Goal: Task Accomplishment & Management: Use online tool/utility

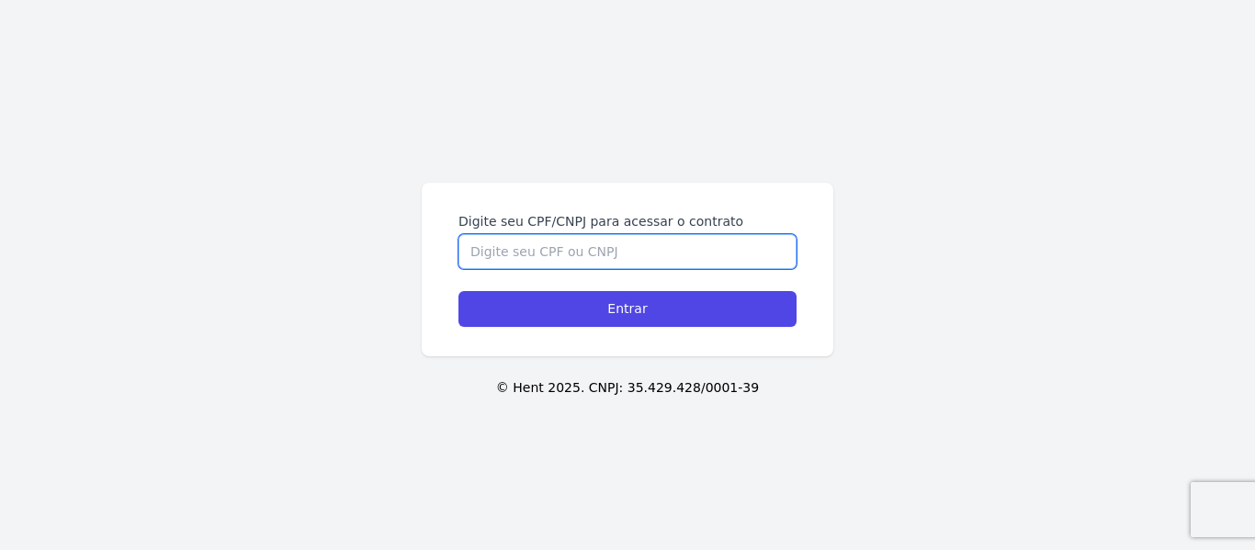
click at [635, 245] on input "Digite seu CPF/CNPJ para acessar o contrato" at bounding box center [627, 251] width 338 height 35
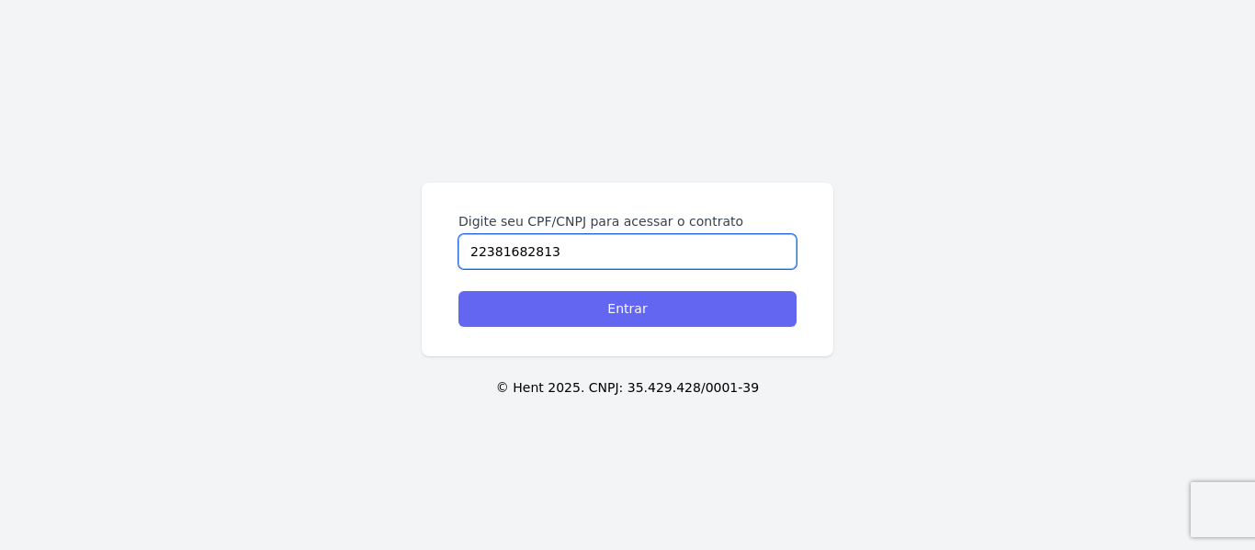
type input "22381682813"
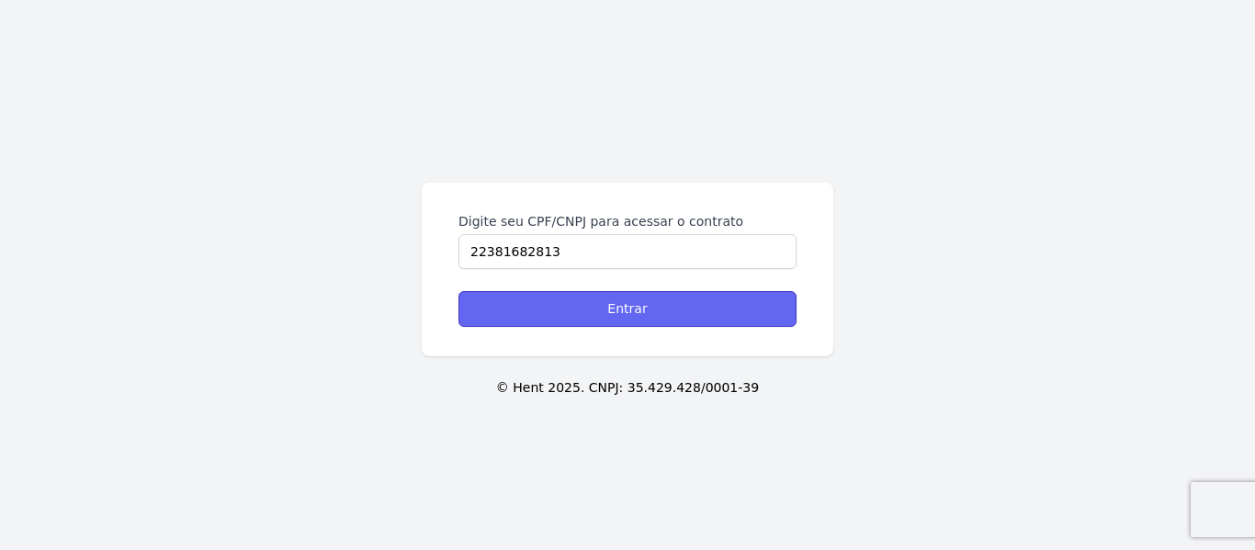
click at [633, 311] on input "Entrar" at bounding box center [627, 309] width 338 height 36
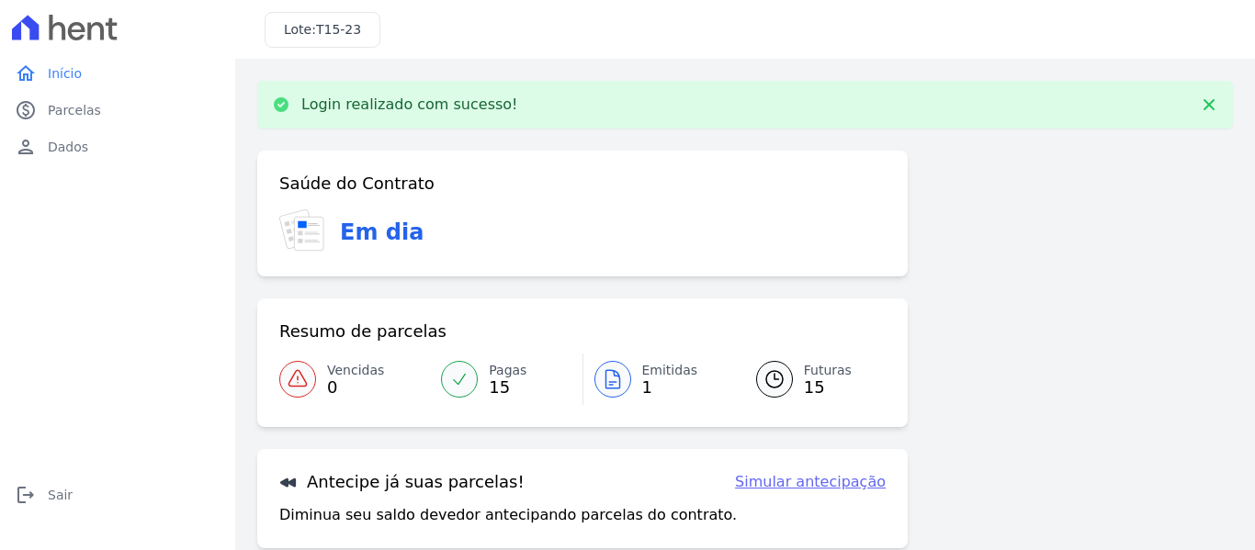
click at [624, 369] on div at bounding box center [612, 379] width 37 height 37
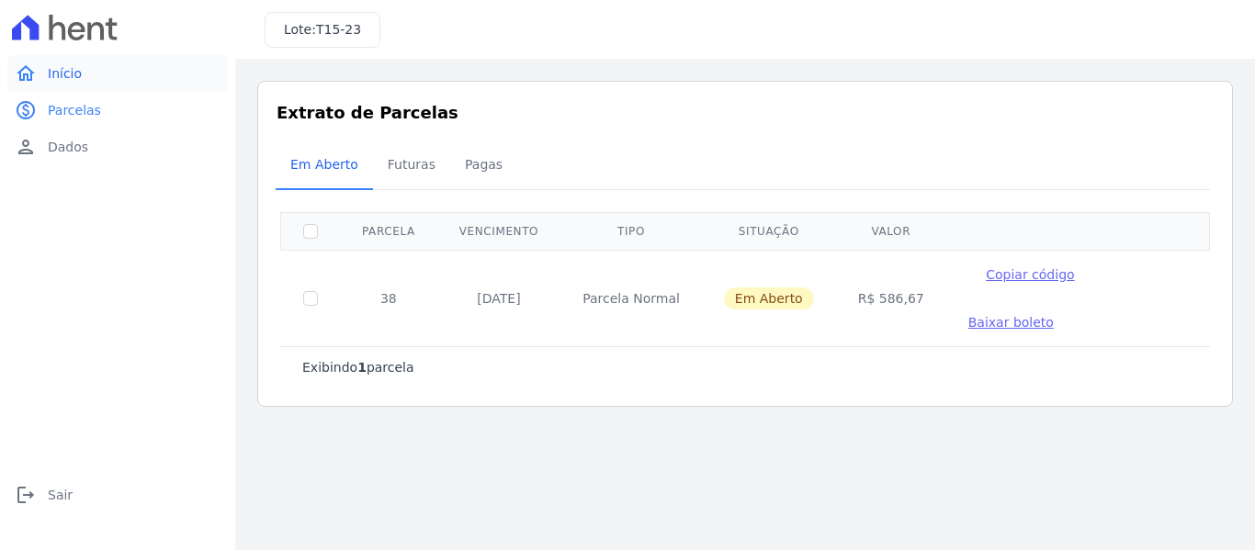
click at [55, 62] on link "home Início" at bounding box center [117, 73] width 221 height 37
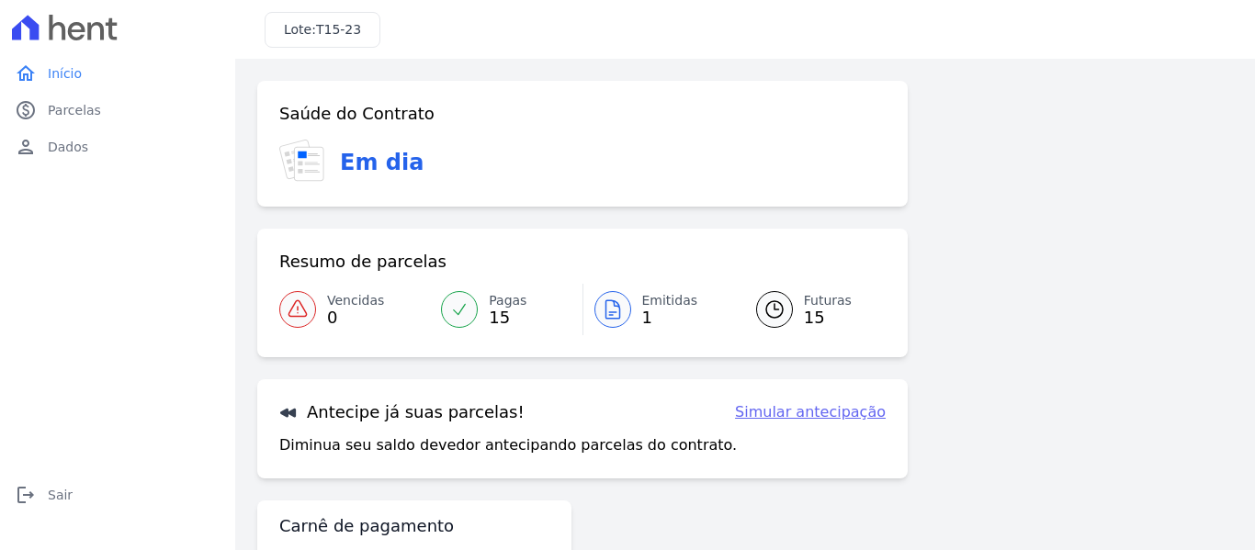
click at [804, 311] on span "15" at bounding box center [828, 318] width 48 height 15
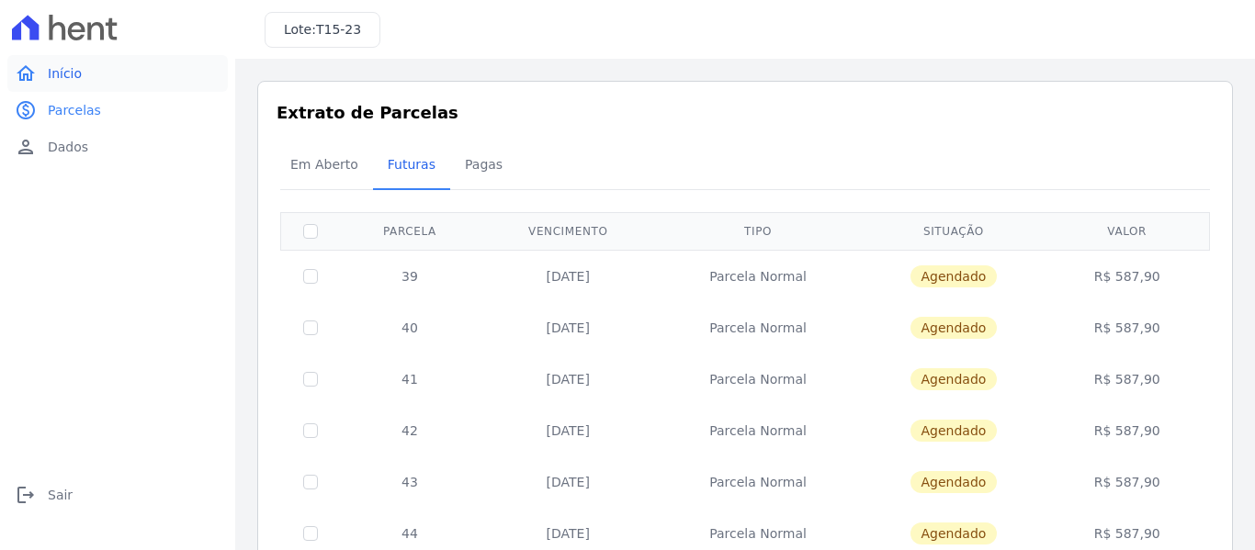
click at [31, 66] on icon "home" at bounding box center [26, 73] width 22 height 22
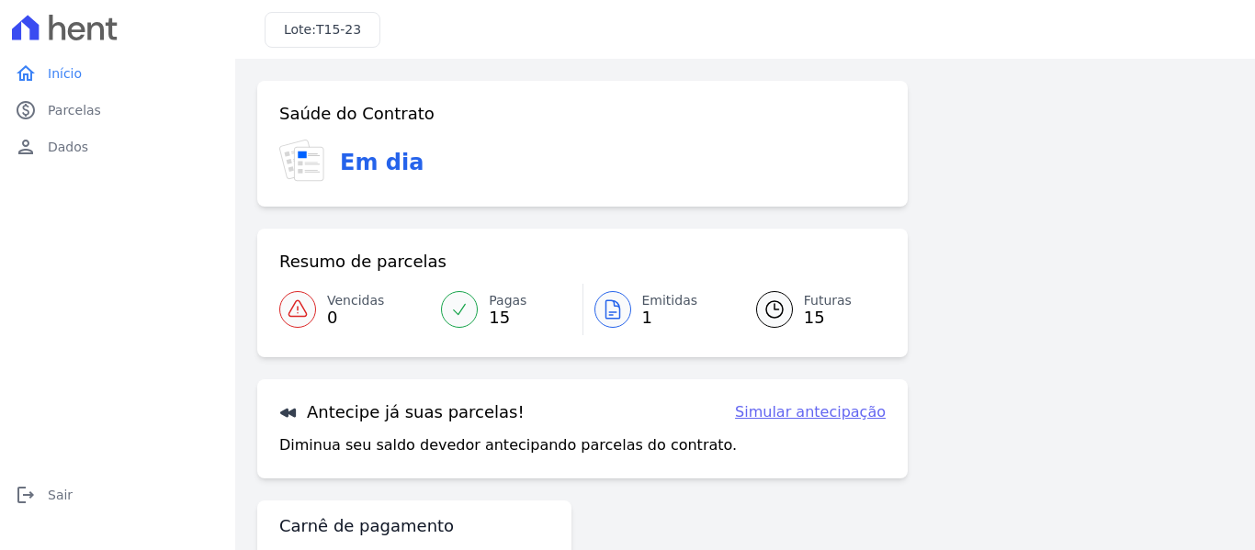
click at [469, 307] on div at bounding box center [459, 309] width 37 height 37
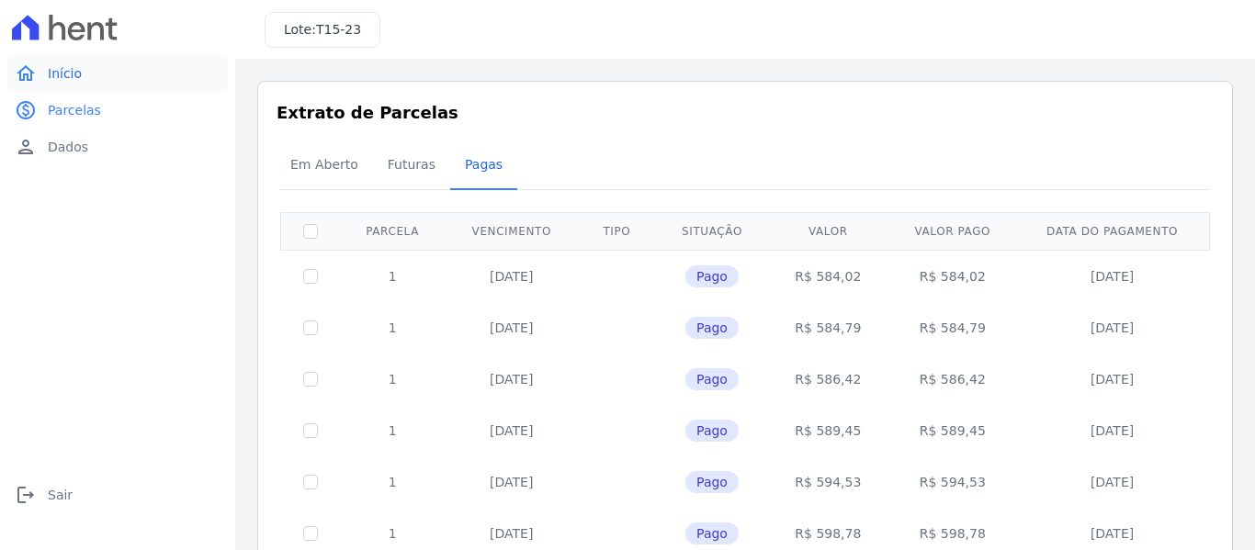
click at [36, 70] on icon "home" at bounding box center [26, 73] width 22 height 22
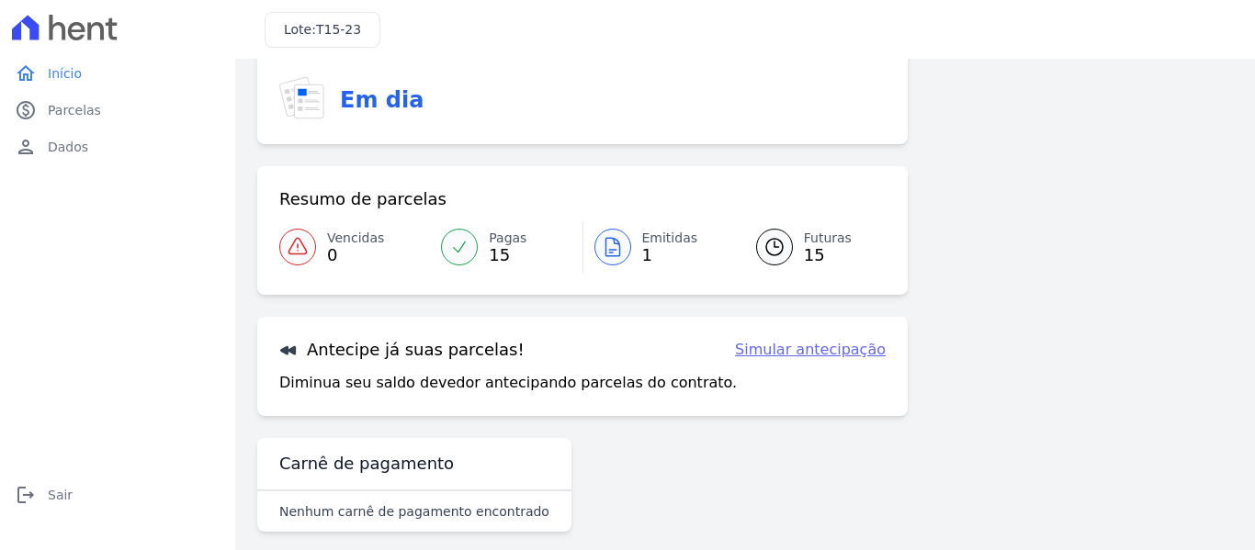
scroll to position [81, 0]
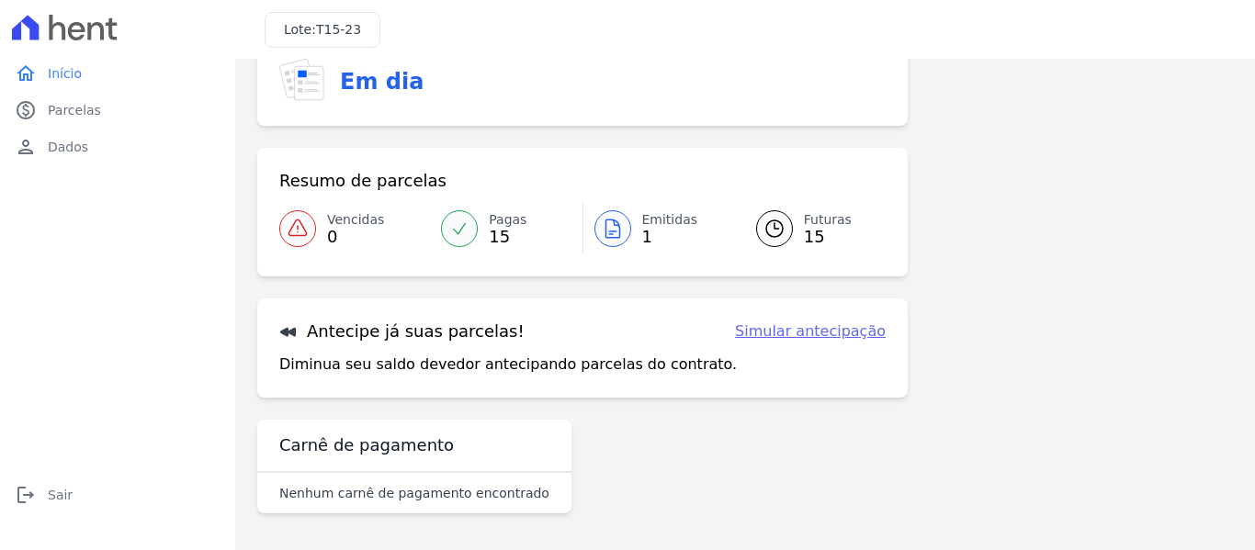
click at [815, 333] on link "Simular antecipação" at bounding box center [810, 332] width 151 height 22
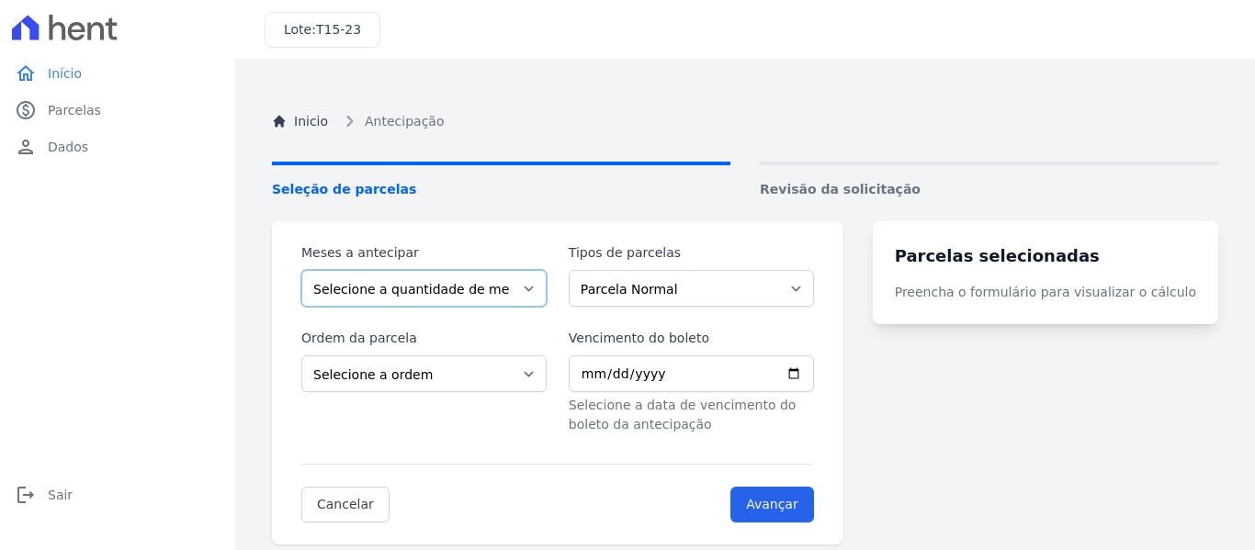
click at [416, 275] on select "Selecione a quantidade de meses a antecipar 1 2 3 4 5 6 7 8 9 10 11 12 13 14" at bounding box center [423, 288] width 245 height 37
drag, startPoint x: 179, startPoint y: 312, endPoint x: 265, endPoint y: 315, distance: 85.5
click at [179, 312] on div "home Início home Início paid Parcelas paid Parcelas person Dados person Dados l…" at bounding box center [117, 295] width 221 height 481
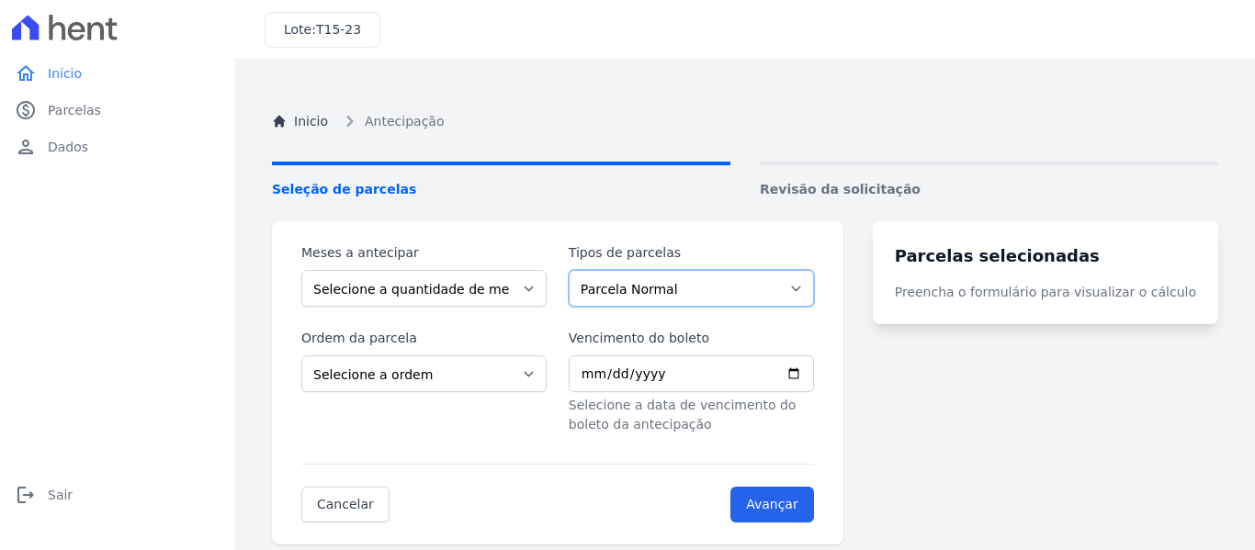
click at [681, 288] on select "Parcela Normal" at bounding box center [691, 288] width 245 height 37
click at [679, 288] on select "Parcela Normal" at bounding box center [691, 288] width 245 height 37
click at [353, 378] on select "Selecione a ordem Últimas parcelas Primeiras parcelas" at bounding box center [423, 374] width 245 height 37
drag, startPoint x: 1037, startPoint y: 435, endPoint x: 1025, endPoint y: 408, distance: 29.2
click at [1036, 435] on turbo-frame "Parcelas selecionadas Preencha o formulário para visualizar o cálculo" at bounding box center [1045, 382] width 345 height 323
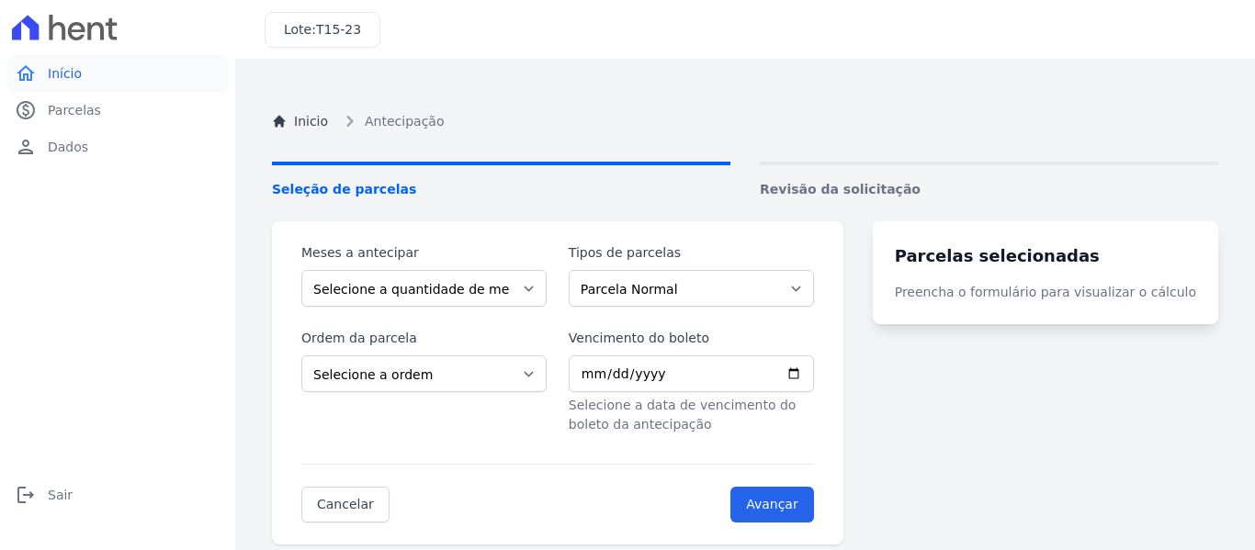
click at [19, 74] on icon "home" at bounding box center [26, 73] width 22 height 22
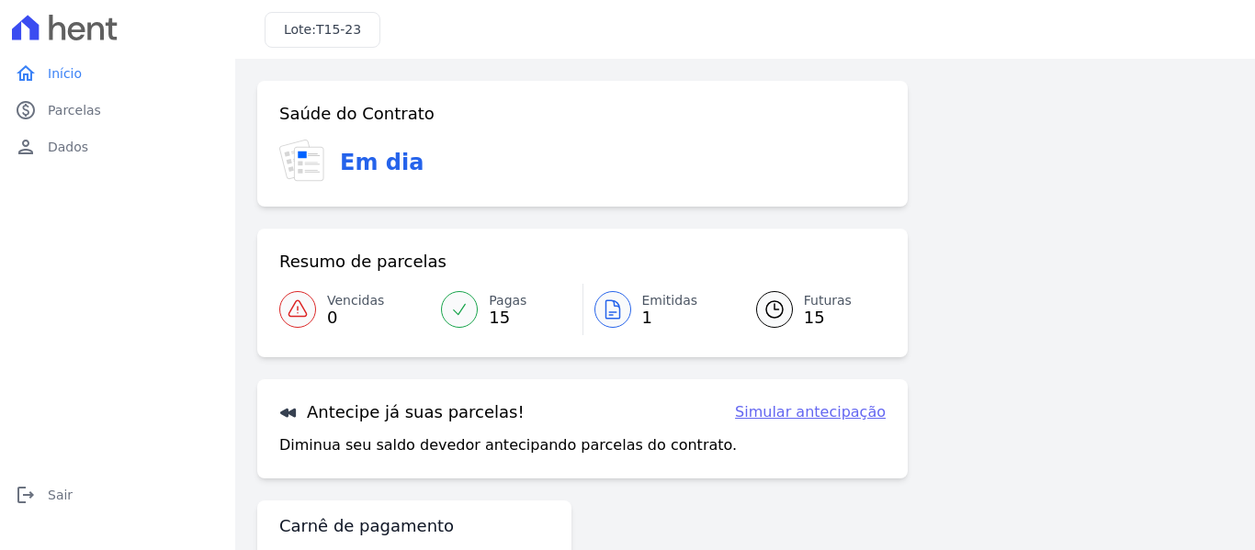
scroll to position [81, 0]
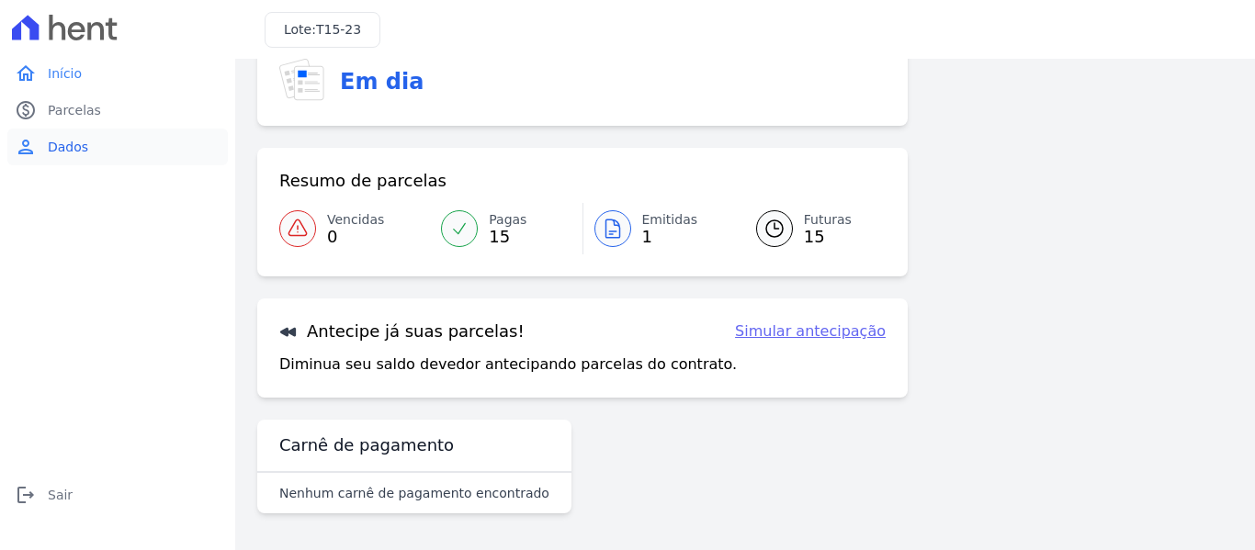
click at [80, 152] on span "Dados" at bounding box center [68, 147] width 40 height 18
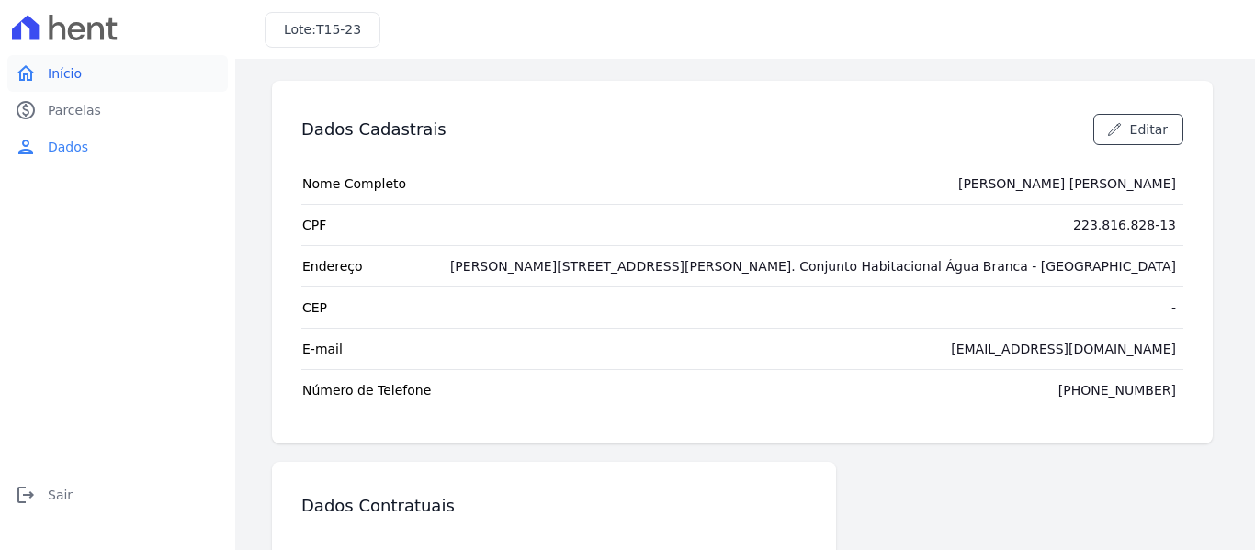
click at [18, 68] on icon "home" at bounding box center [26, 73] width 22 height 22
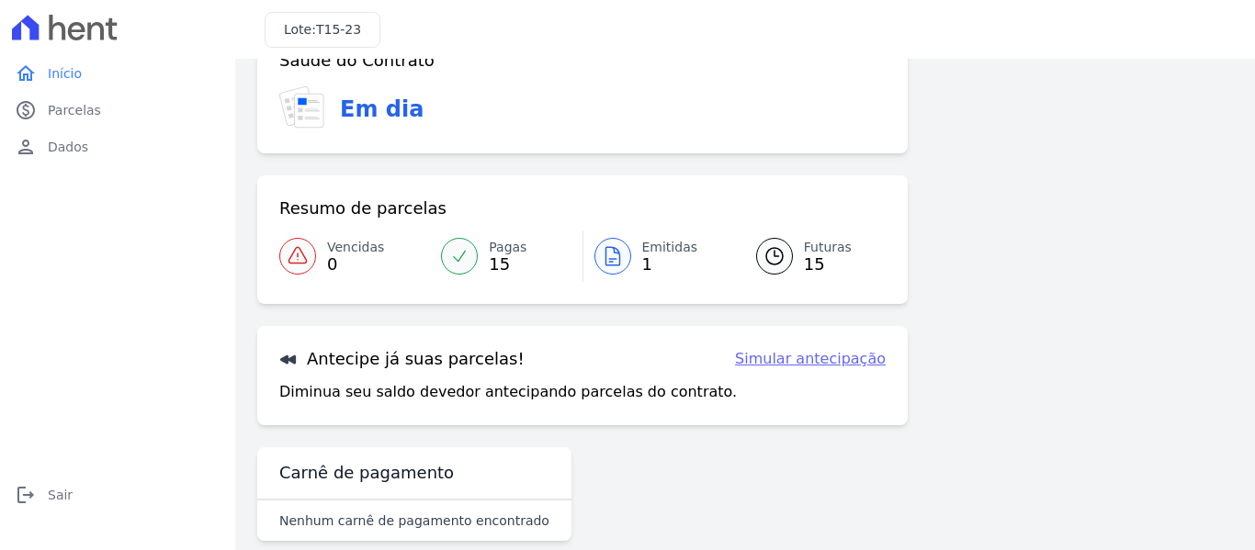
scroll to position [81, 0]
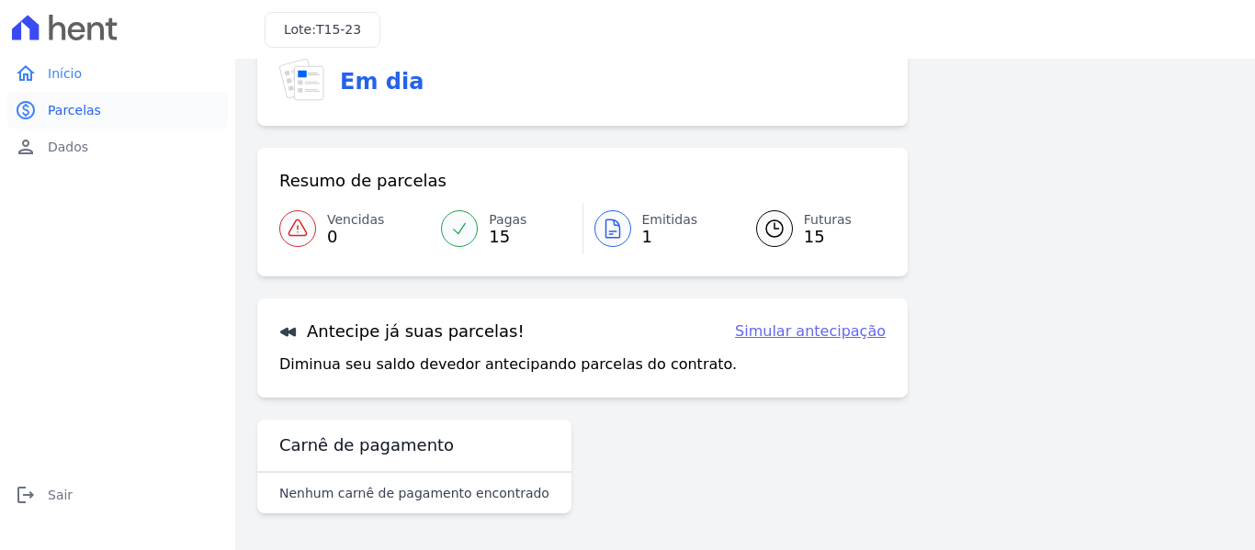
click at [43, 92] on link "paid Parcelas" at bounding box center [117, 110] width 221 height 37
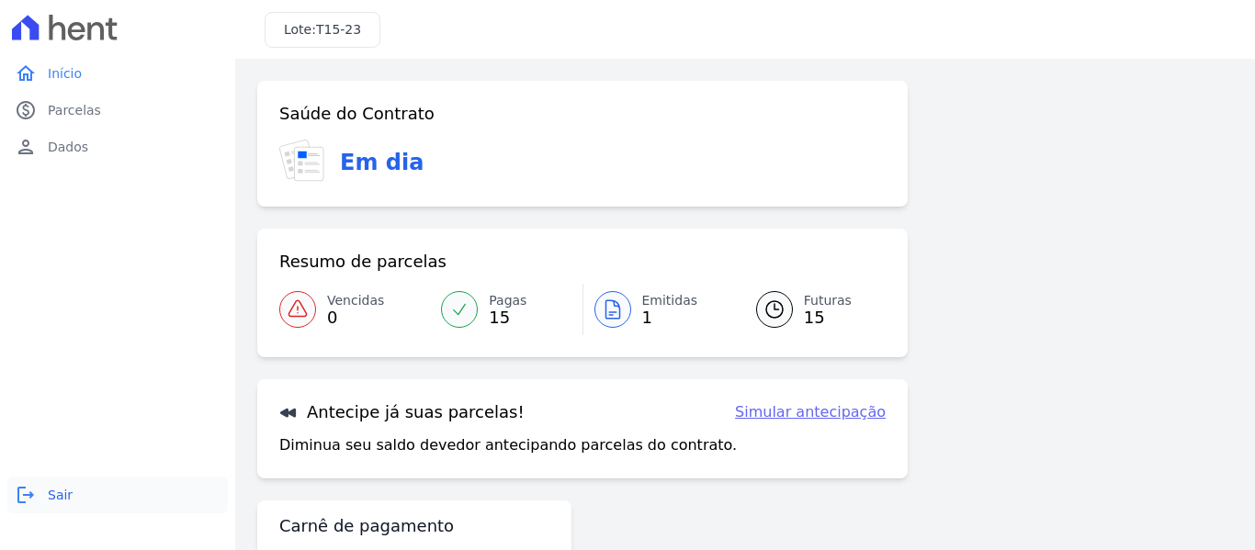
click at [59, 492] on span "Sair" at bounding box center [60, 495] width 25 height 18
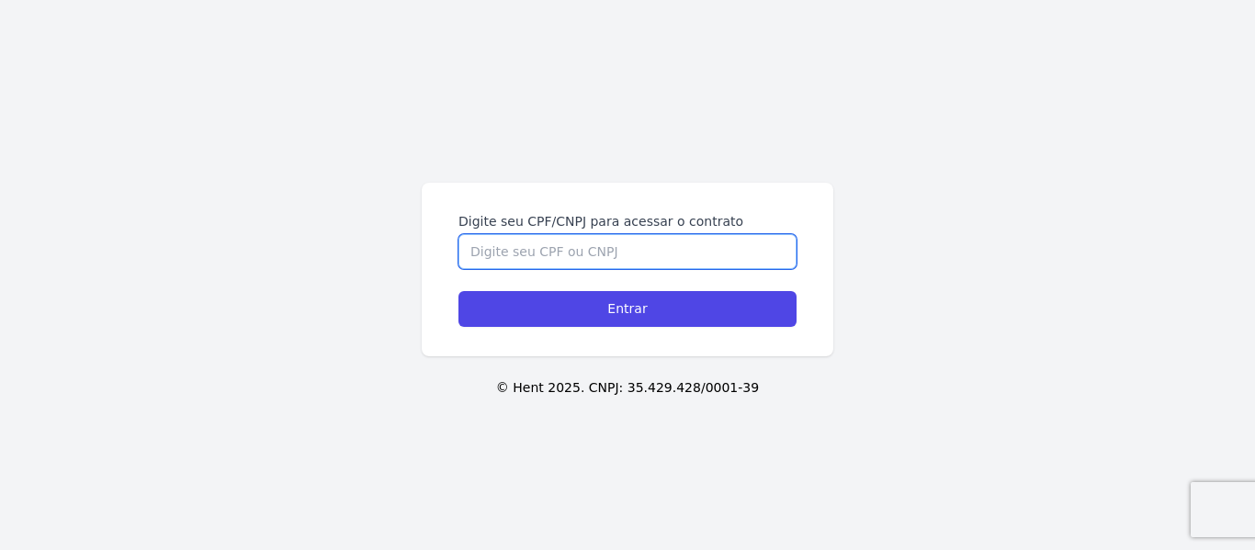
click at [598, 247] on input "Digite seu CPF/CNPJ para acessar o contrato" at bounding box center [627, 251] width 338 height 35
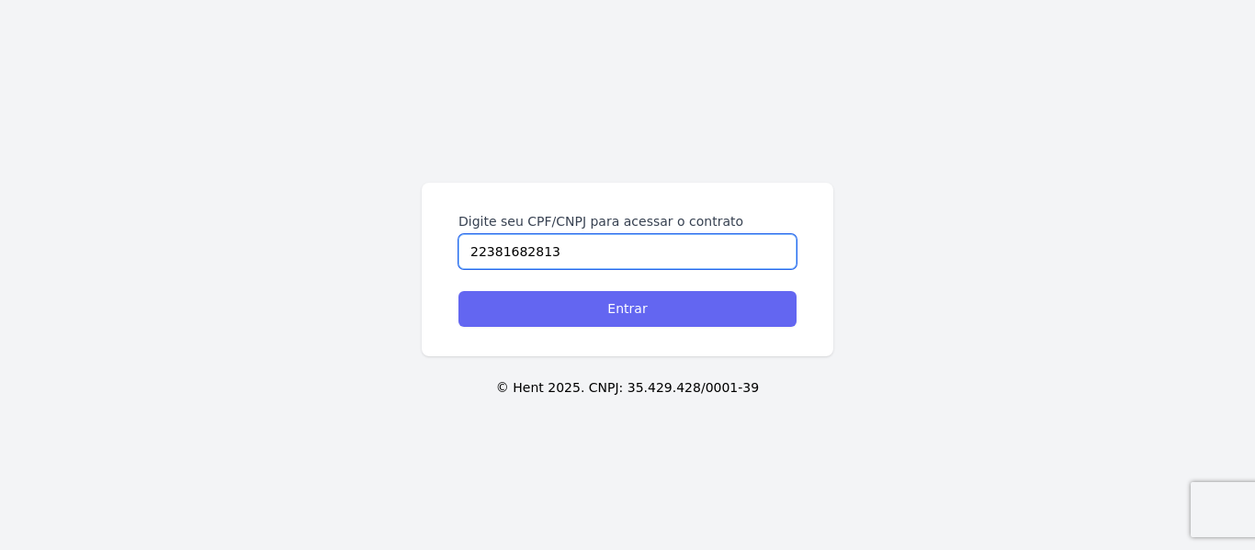
type input "22381682813"
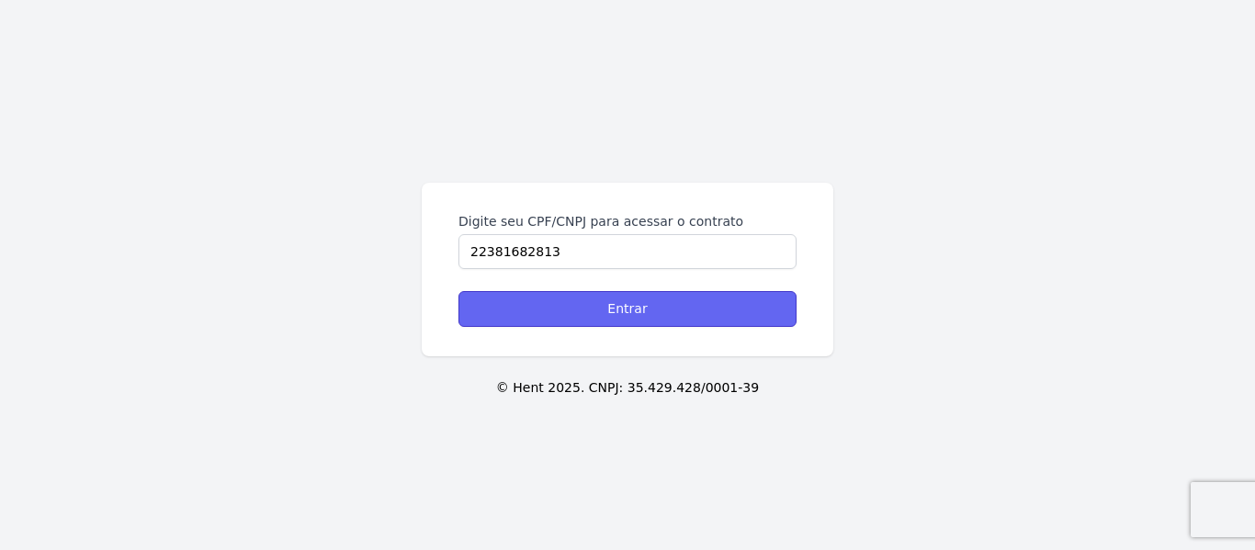
click at [602, 300] on input "Entrar" at bounding box center [627, 309] width 338 height 36
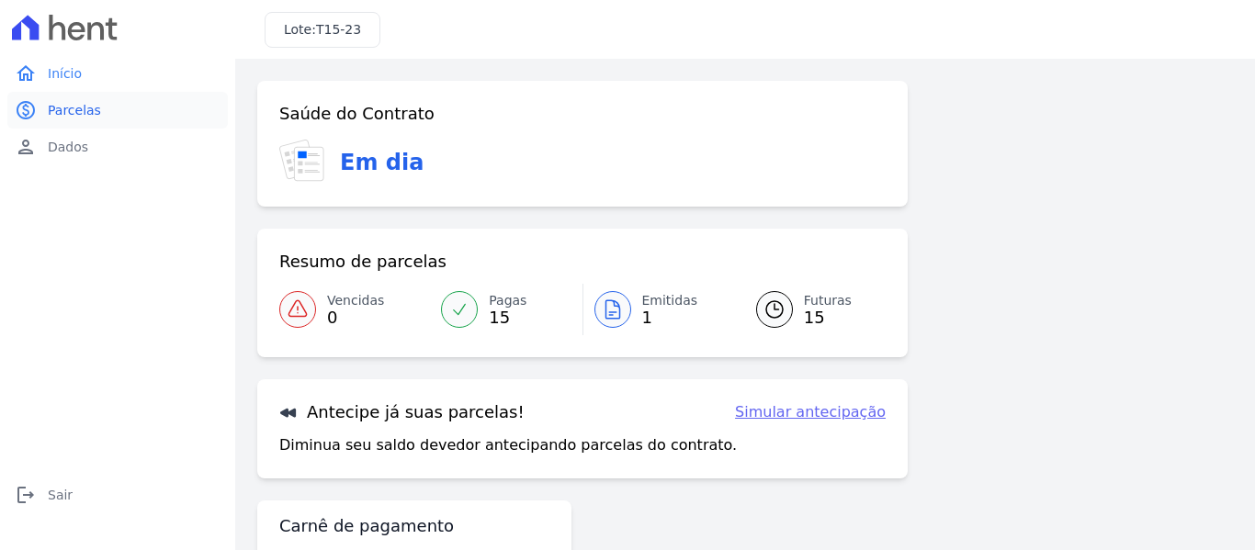
click at [62, 107] on span "Parcelas" at bounding box center [74, 110] width 53 height 18
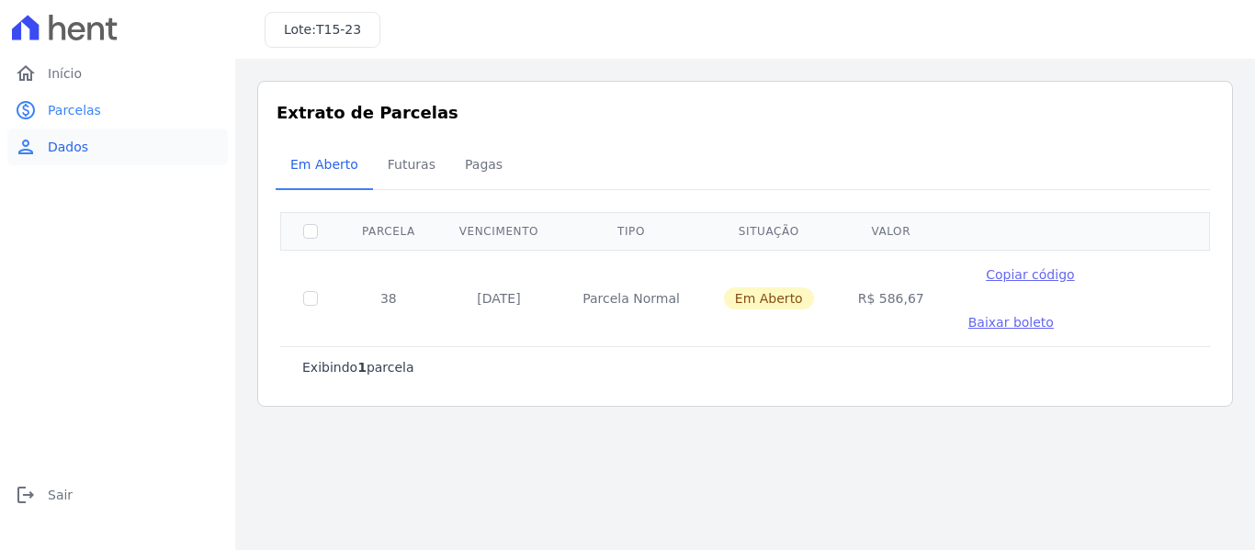
click at [56, 152] on span "Dados" at bounding box center [68, 147] width 40 height 18
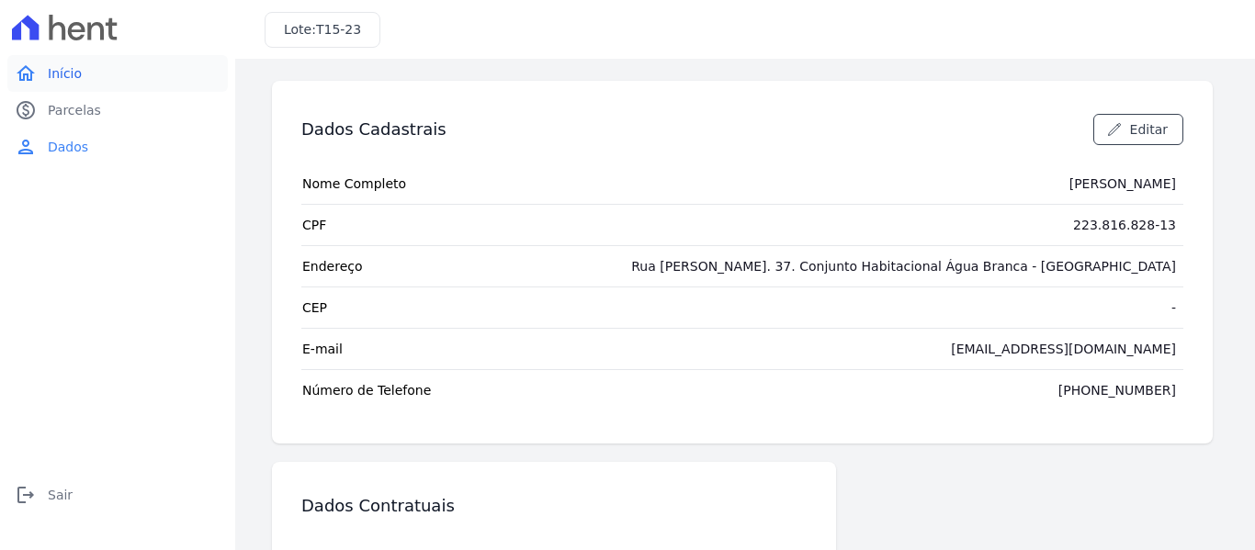
click at [62, 69] on span "Início" at bounding box center [65, 73] width 34 height 18
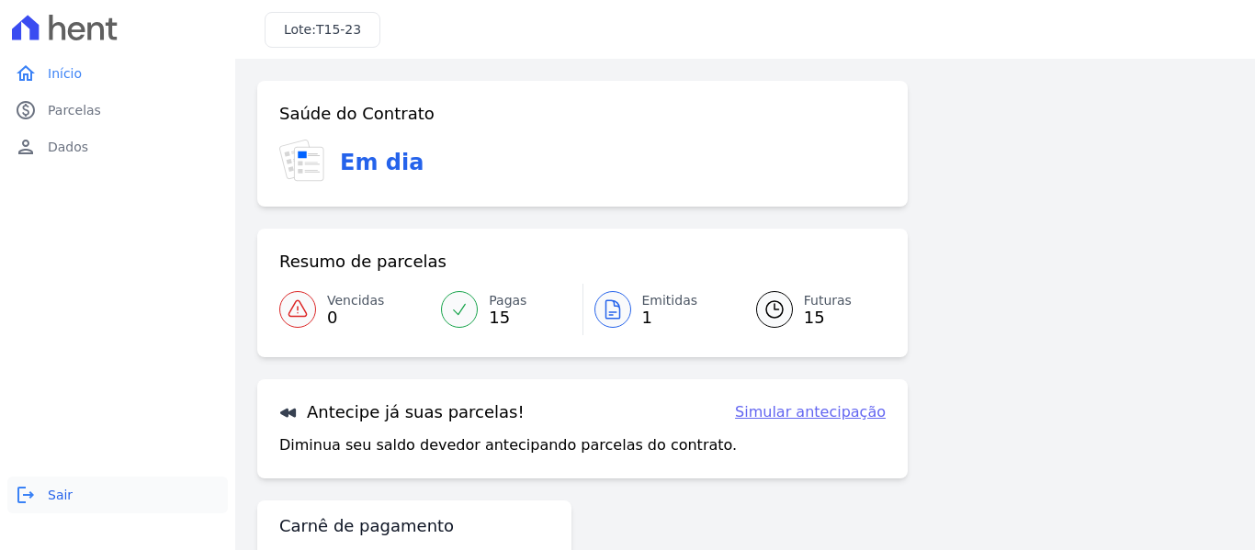
click at [62, 502] on span "Sair" at bounding box center [60, 495] width 25 height 18
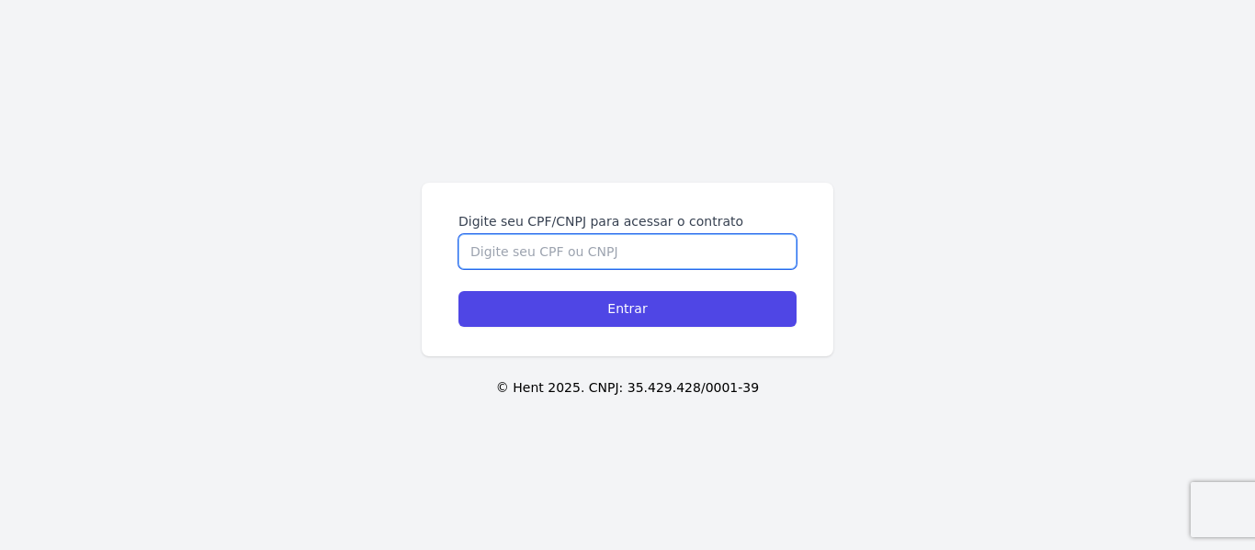
click at [554, 241] on input "Digite seu CPF/CNPJ para acessar o contrato" at bounding box center [627, 251] width 338 height 35
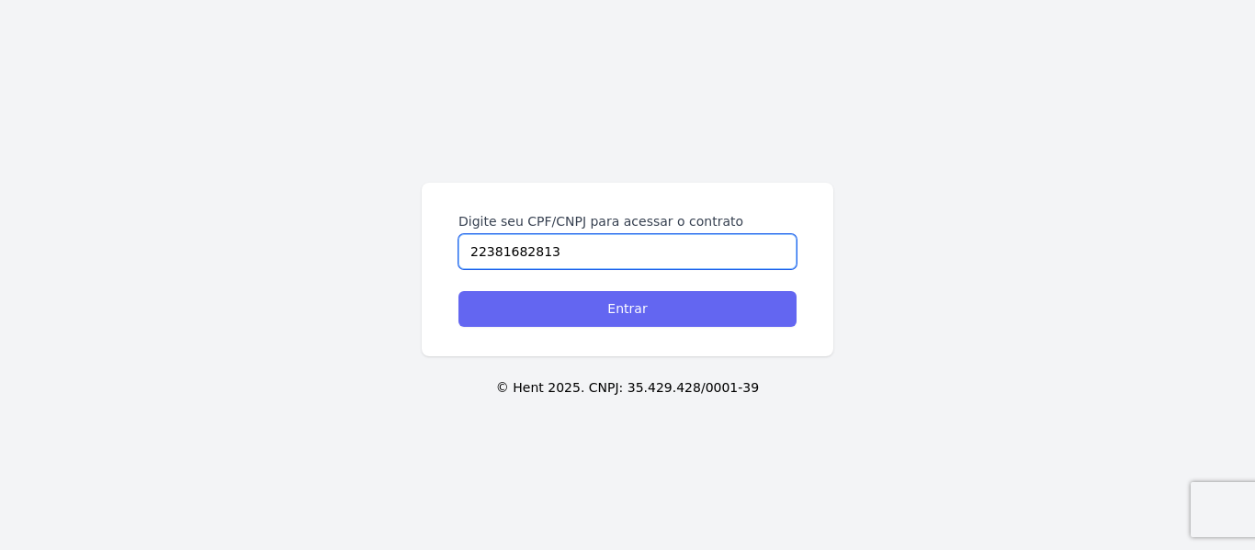
type input "22381682813"
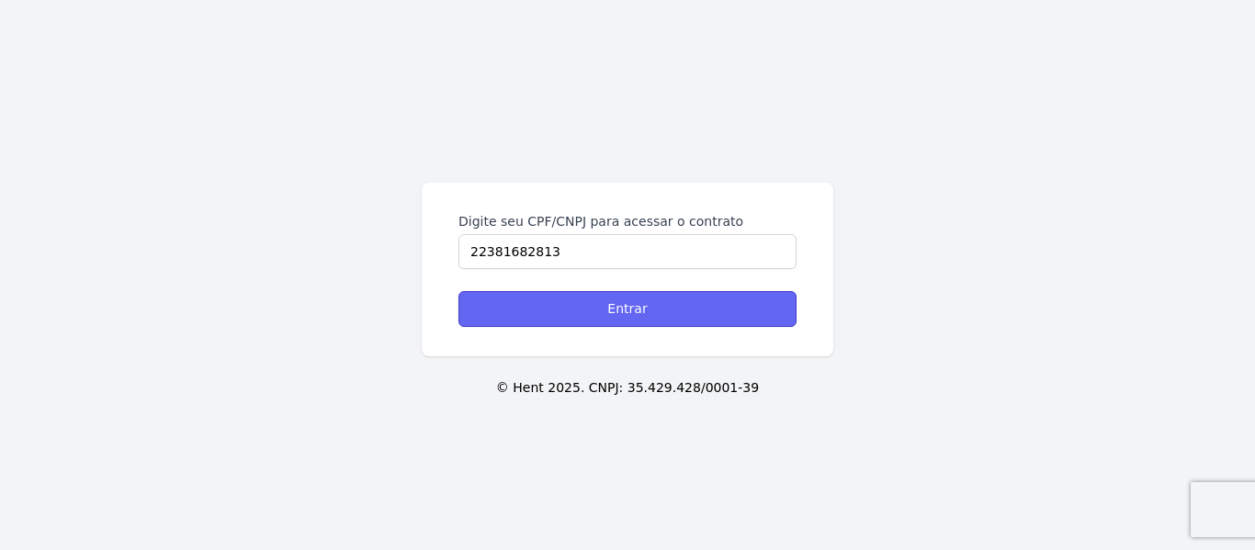
click at [619, 311] on input "Entrar" at bounding box center [627, 309] width 338 height 36
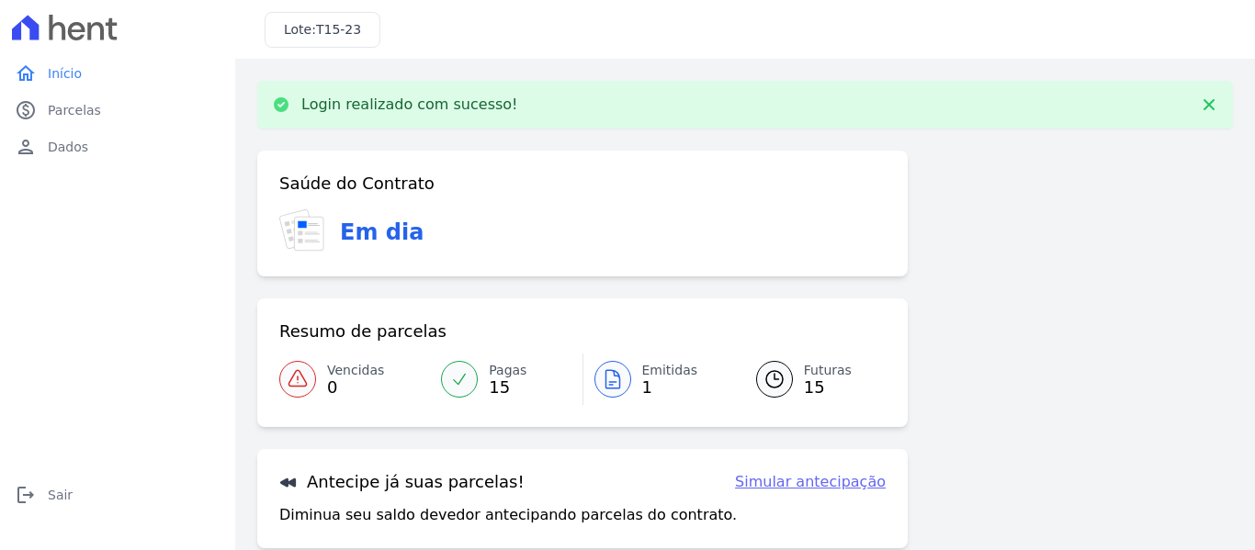
click at [809, 374] on span "Futuras" at bounding box center [828, 370] width 48 height 19
